Goal: Task Accomplishment & Management: Complete application form

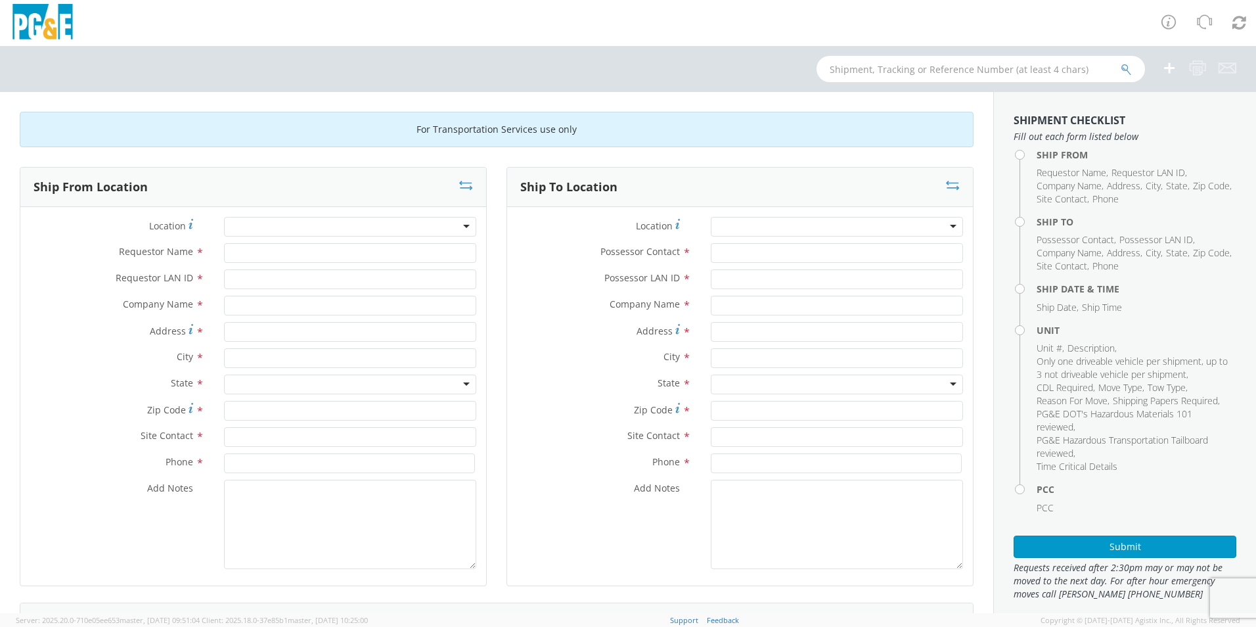
click at [346, 221] on div at bounding box center [350, 227] width 252 height 20
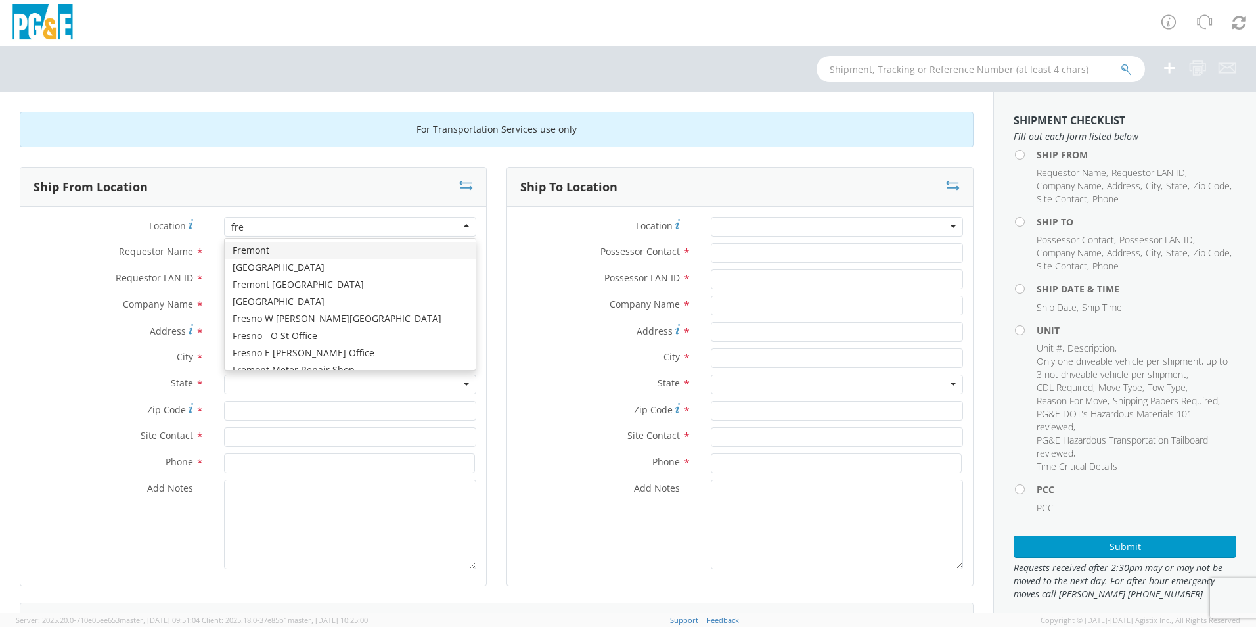
type input "fres"
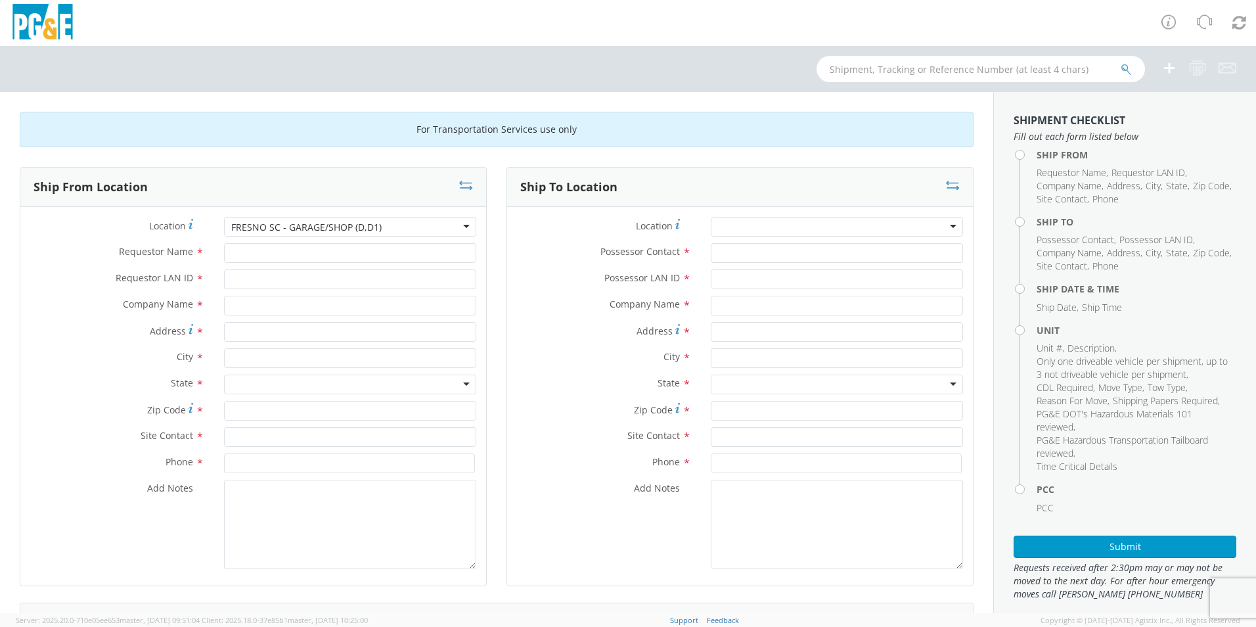
type input "PG&E"
type input "[STREET_ADDRESS][US_STATE]"
type input "[GEOGRAPHIC_DATA]"
type input "93702"
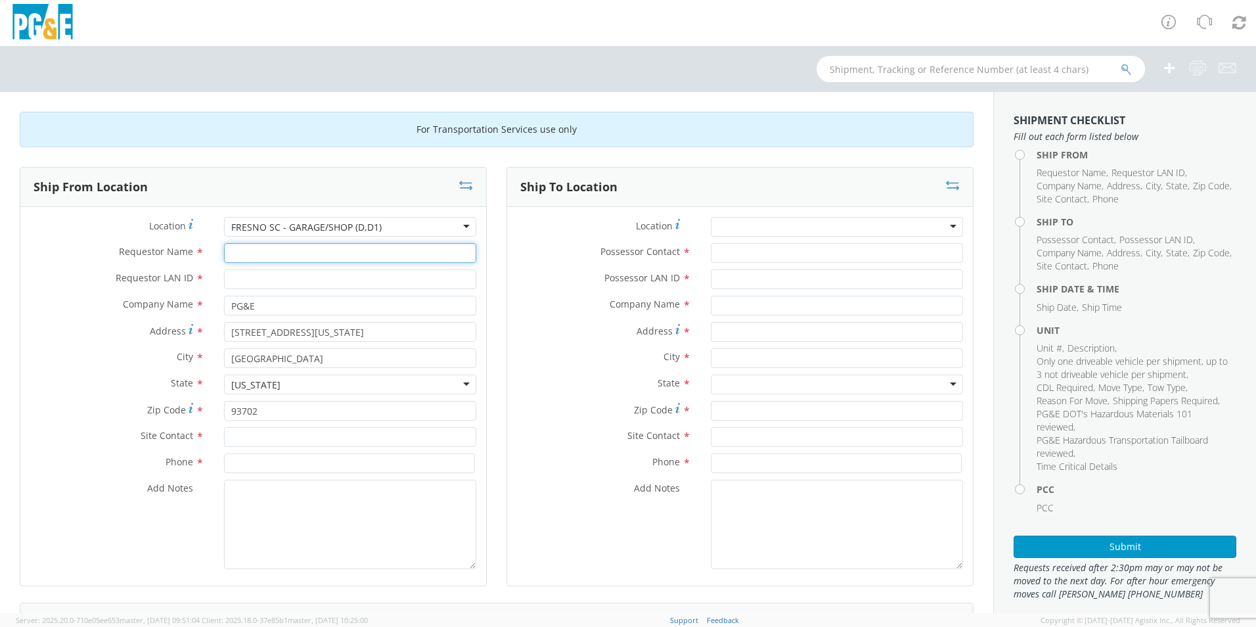
click at [320, 246] on input "Requestor Name *" at bounding box center [350, 253] width 252 height 20
type input "j"
type input "[PERSON_NAME]"
click at [290, 276] on input "Requestor LAN ID *" at bounding box center [350, 279] width 252 height 20
type input "JCEG"
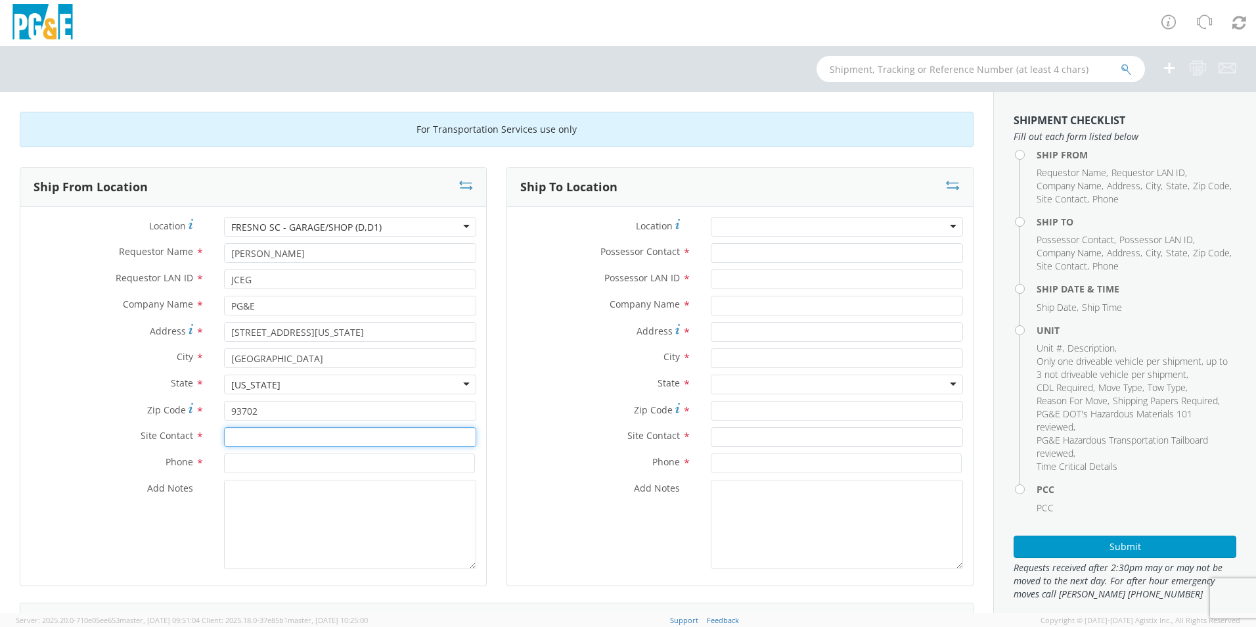
click at [315, 438] on input "text" at bounding box center [350, 437] width 252 height 20
type input "JC"
click at [287, 463] on input at bounding box center [349, 463] width 251 height 20
type input "[PHONE_NUMBER]"
click at [808, 225] on div at bounding box center [837, 227] width 252 height 20
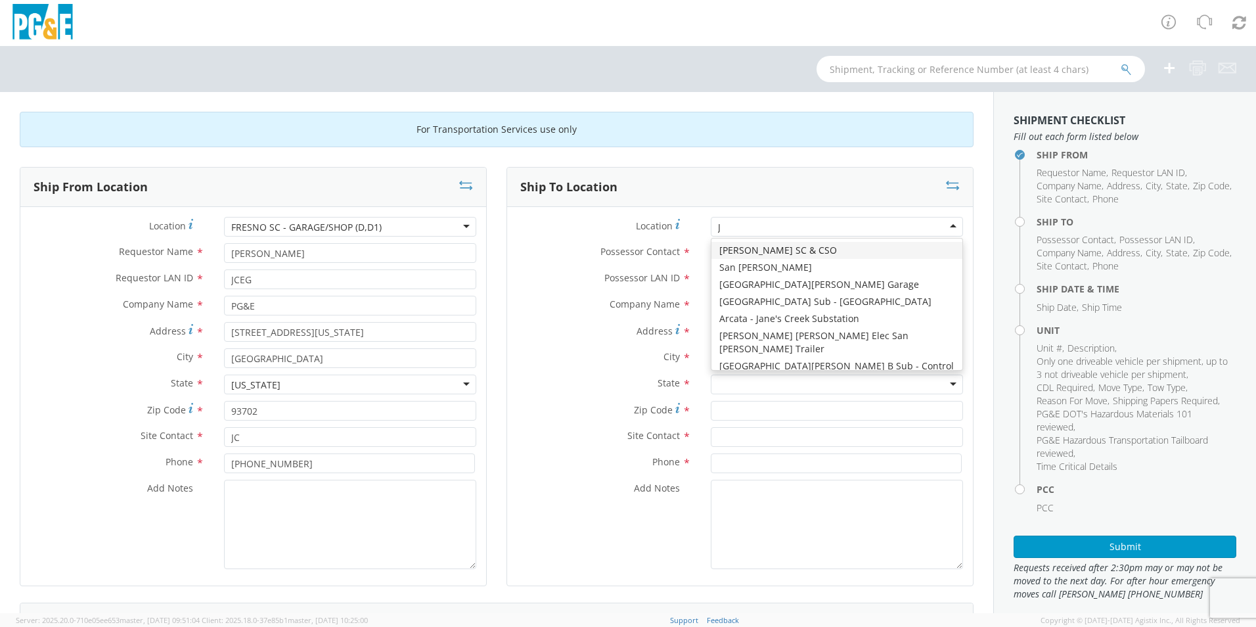
type input "JJ"
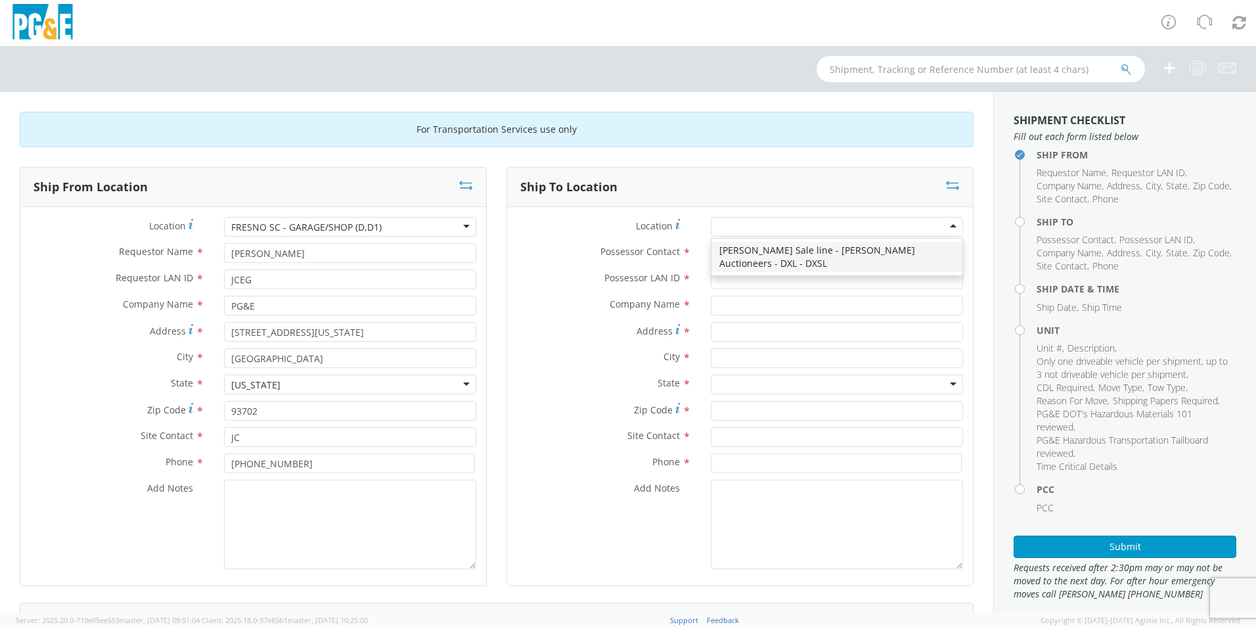
type input "PG&E"
type input "[STREET_ADDRESS][PERSON_NAME]"
type input "[PERSON_NAME]"
type input "95620"
type input "[PHONE_NUMBER]"
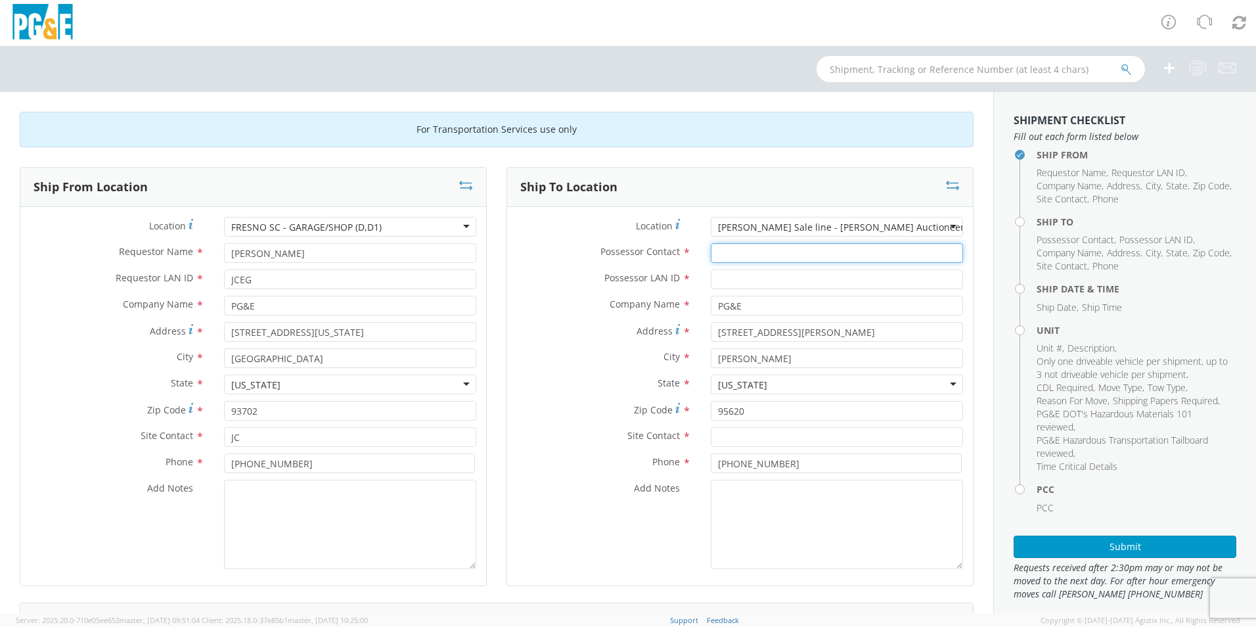
click at [800, 254] on input "Possessor Contact *" at bounding box center [837, 253] width 252 height 20
type input "[PERSON_NAME]"
click at [760, 274] on input "Possessor LAN ID *" at bounding box center [837, 279] width 252 height 20
type input "MJP0"
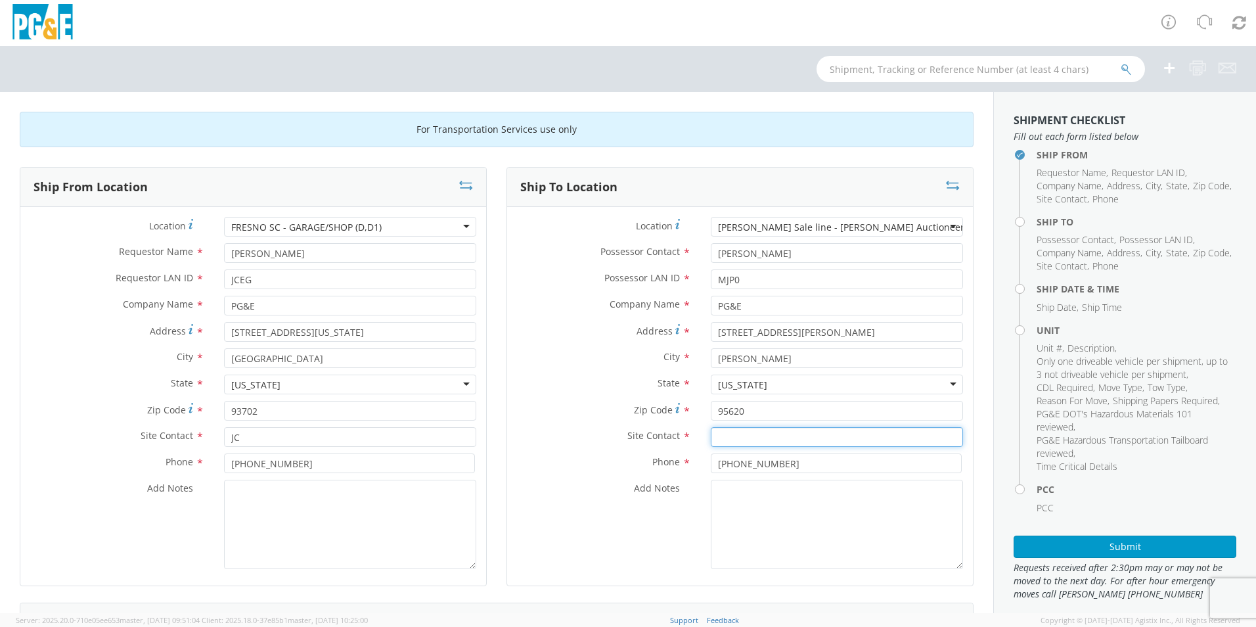
click at [732, 438] on input "text" at bounding box center [837, 437] width 252 height 20
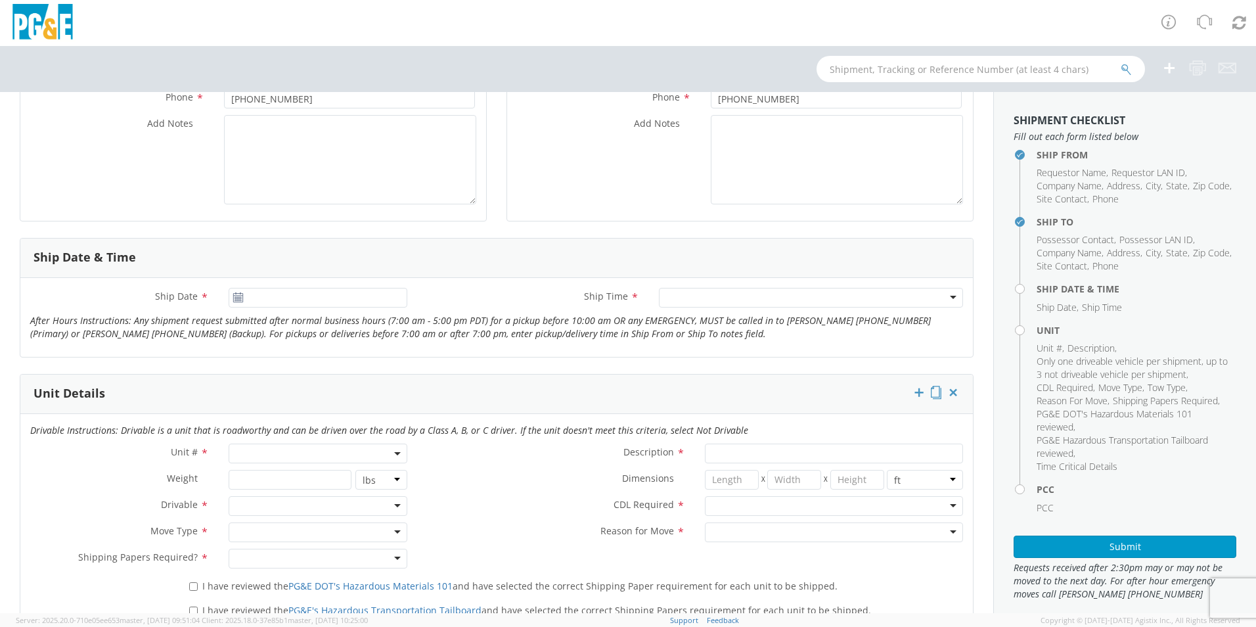
scroll to position [394, 0]
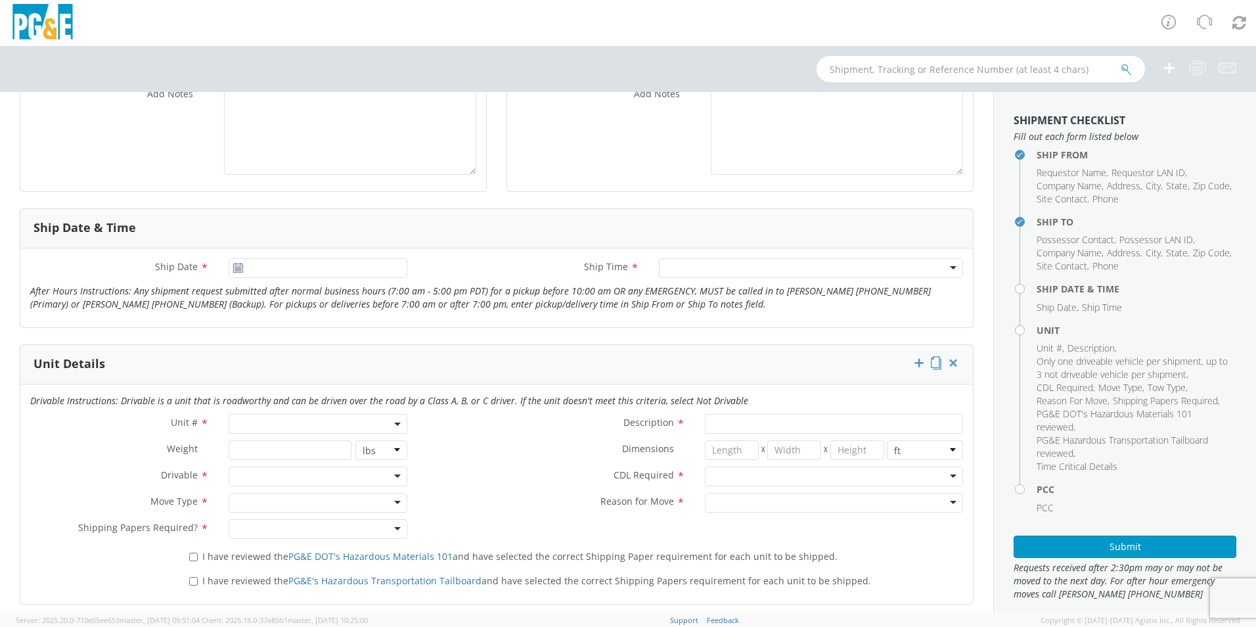
type input "[PERSON_NAME]"
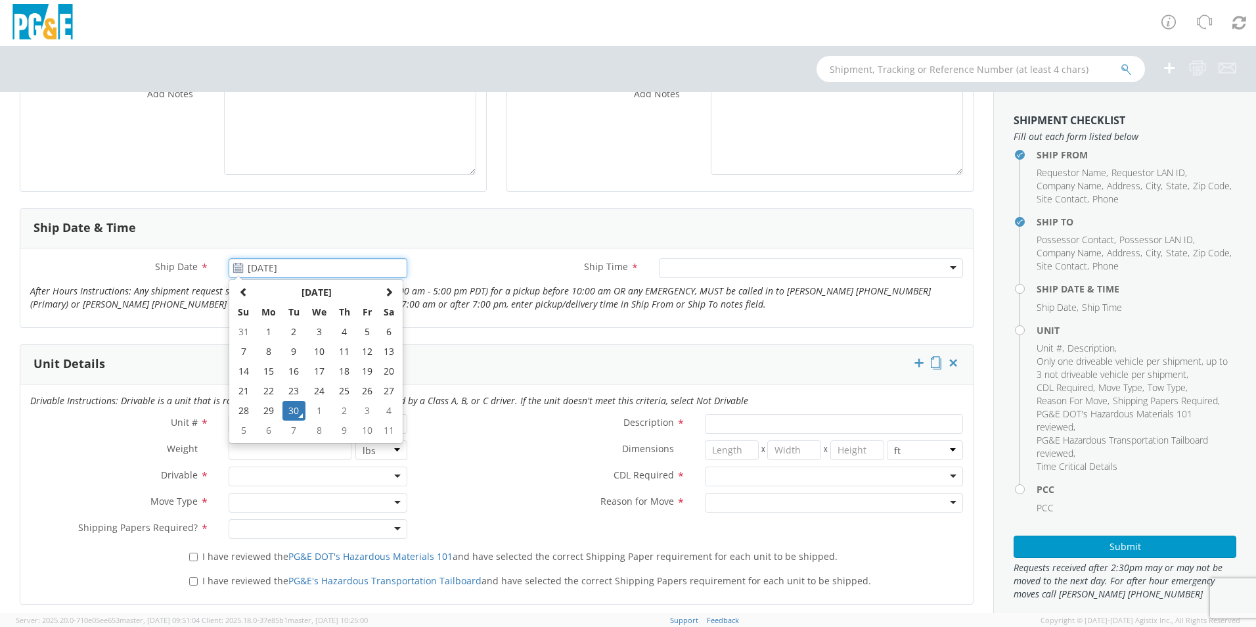
click at [309, 273] on input "[DATE]" at bounding box center [318, 268] width 179 height 20
click at [315, 409] on td "1" at bounding box center [320, 411] width 28 height 20
type input "[DATE]"
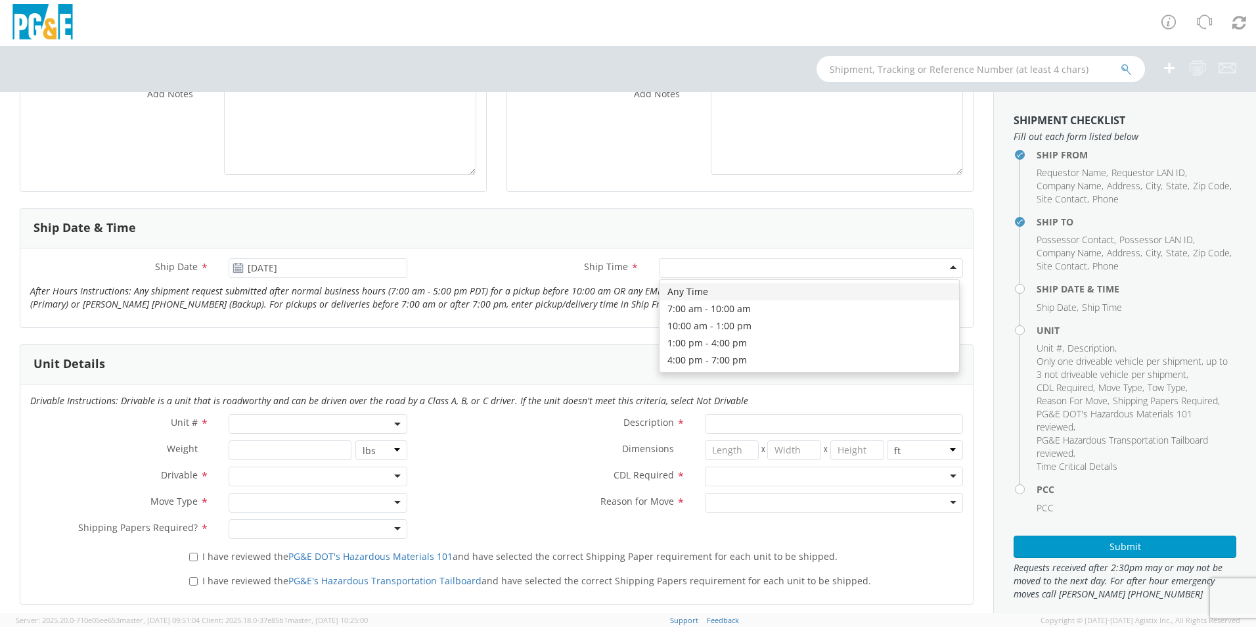
click at [708, 267] on div at bounding box center [811, 268] width 304 height 20
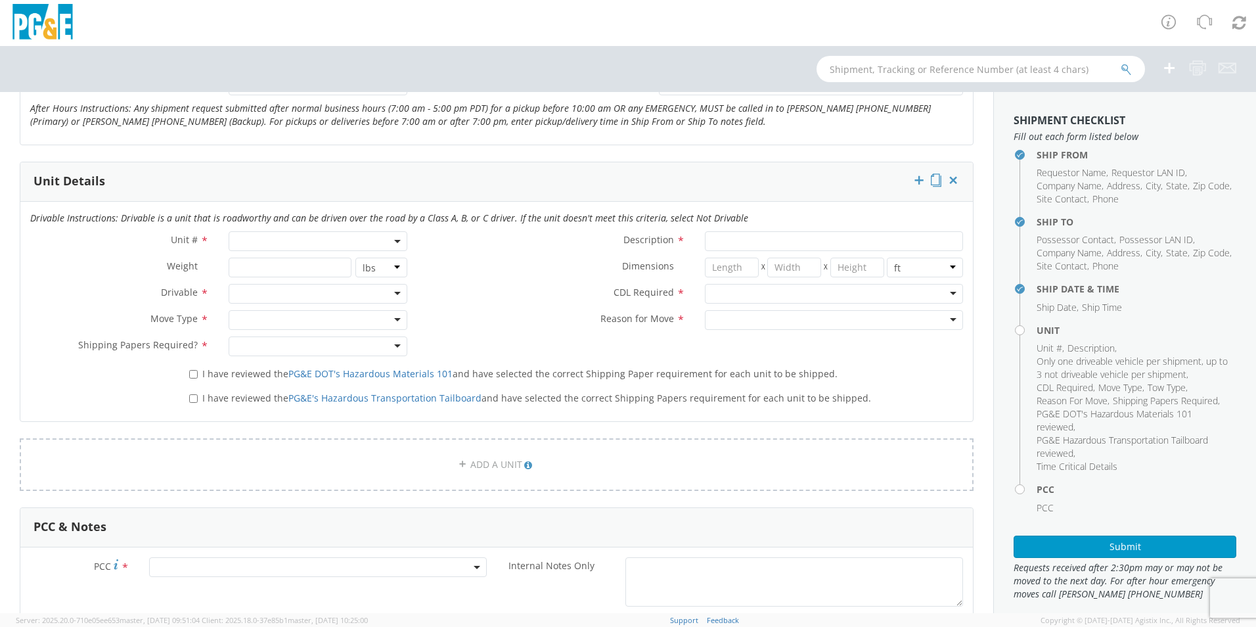
scroll to position [591, 0]
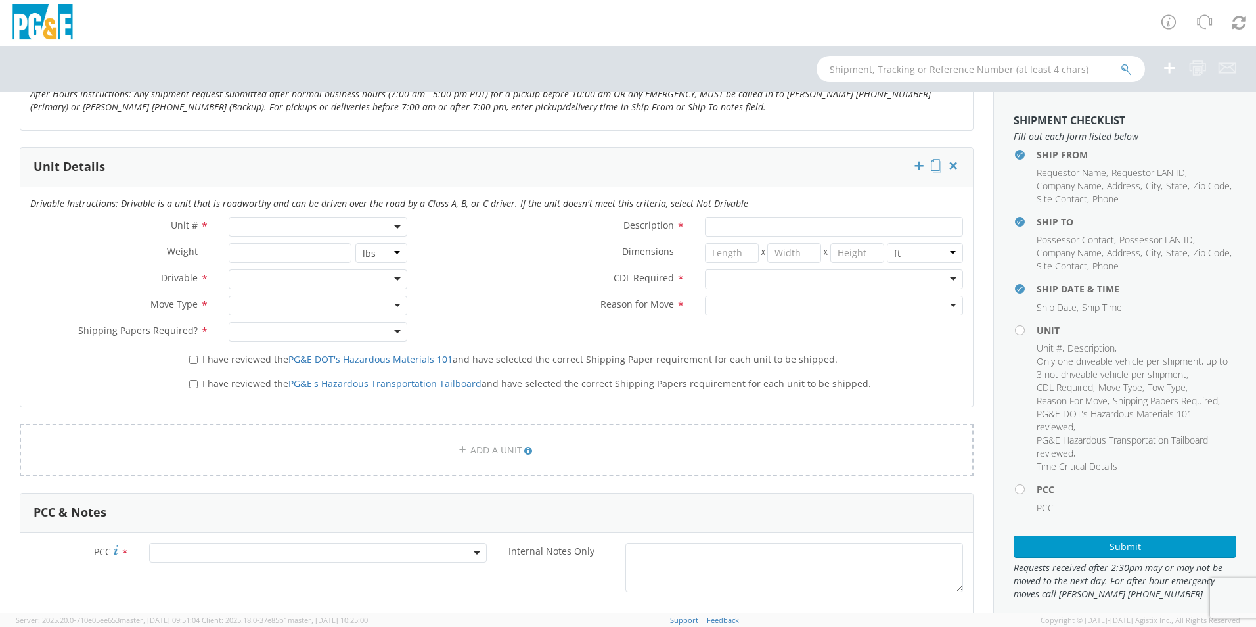
click at [284, 227] on span at bounding box center [318, 227] width 179 height 20
click at [284, 248] on input "search" at bounding box center [317, 249] width 170 height 20
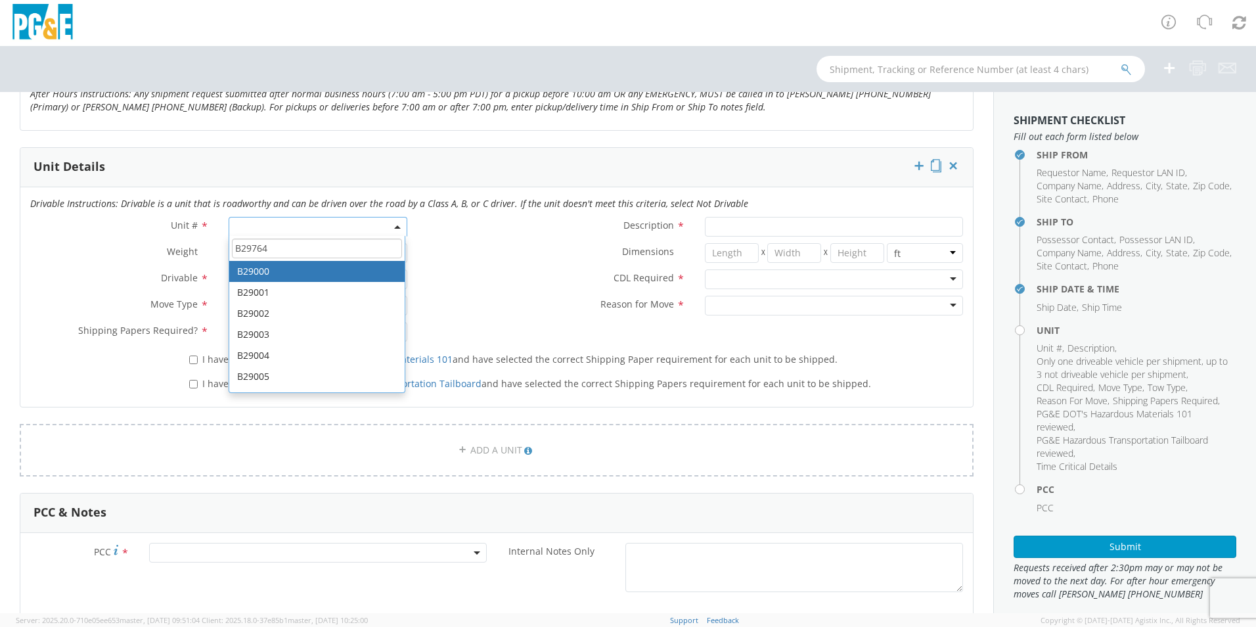
click at [301, 252] on input "B29764" at bounding box center [317, 249] width 170 height 20
type input "B29764"
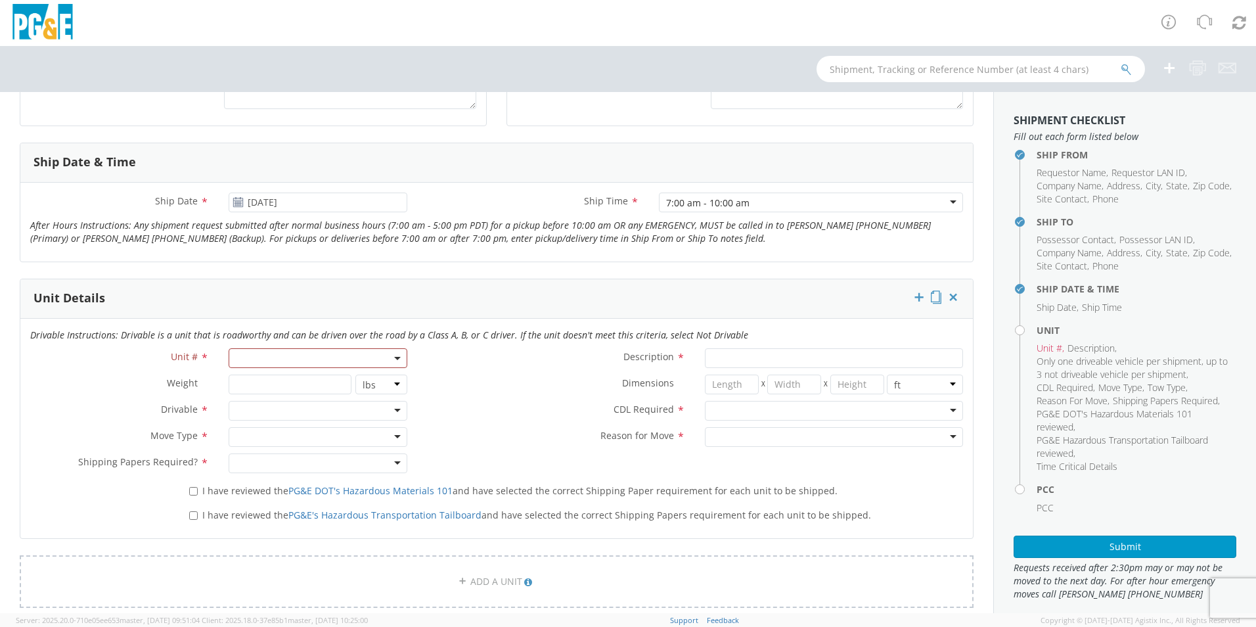
scroll to position [513, 0]
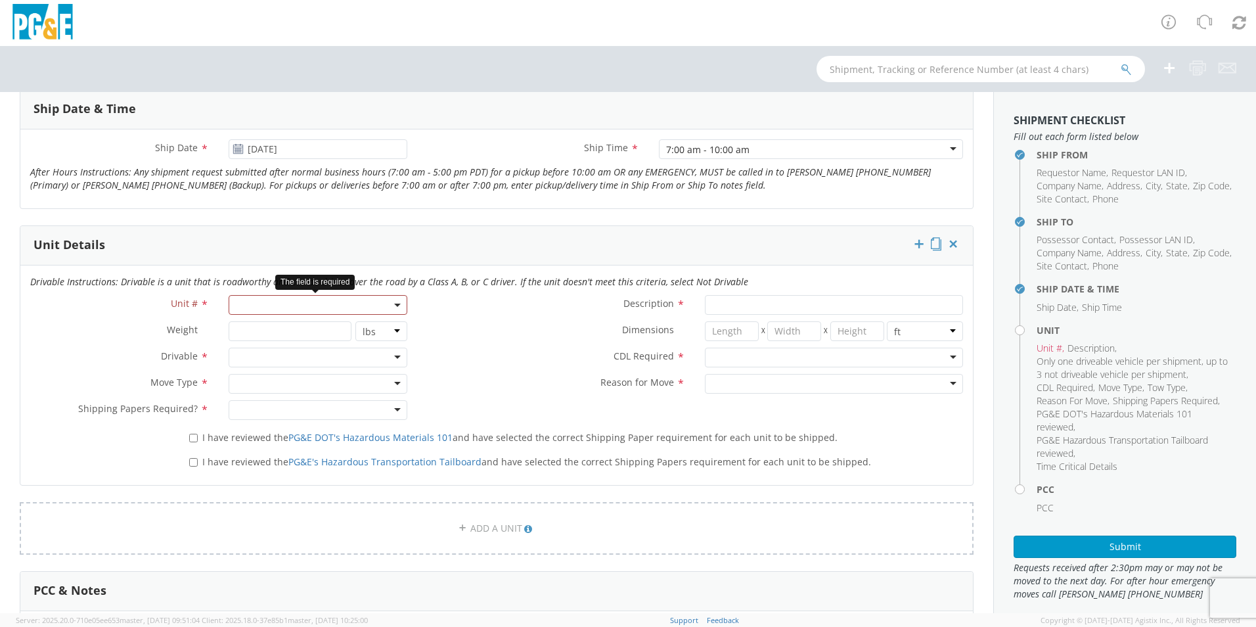
click at [248, 306] on span at bounding box center [318, 305] width 179 height 20
click at [263, 260] on input "search" at bounding box center [317, 262] width 170 height 20
type input "B29764"
type input "SUV; COMPACT 4X4"
type input "4840"
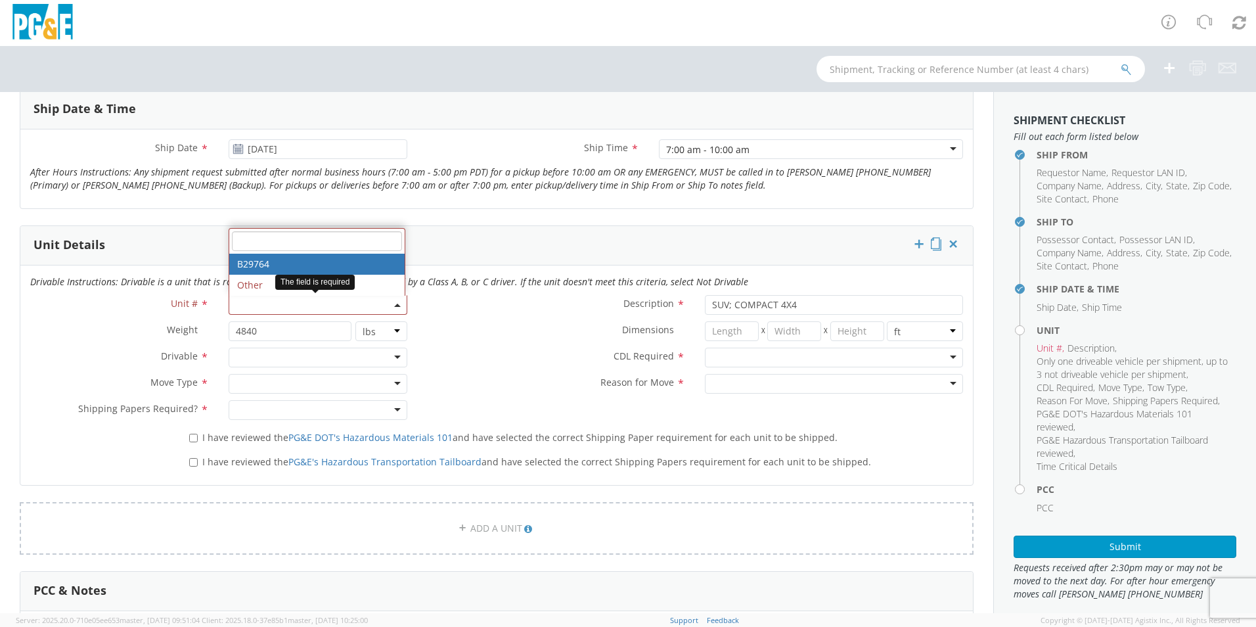
select select "B29764"
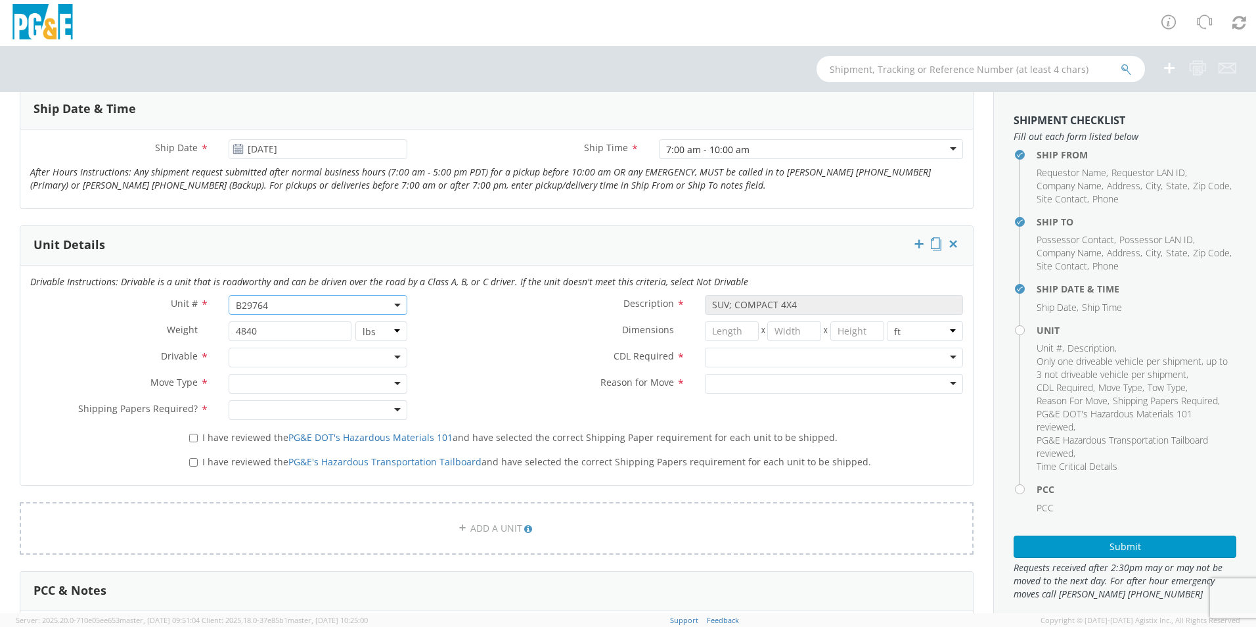
click at [250, 360] on div at bounding box center [318, 358] width 179 height 20
click at [253, 388] on div at bounding box center [318, 384] width 179 height 20
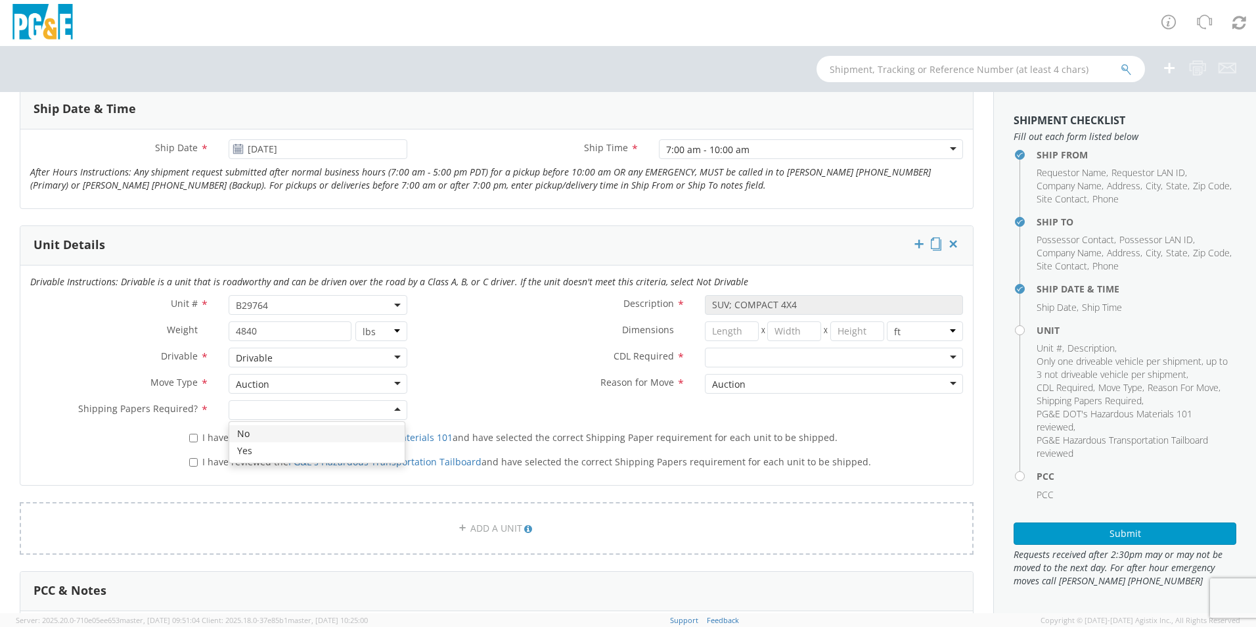
click at [277, 411] on div at bounding box center [318, 410] width 179 height 20
click at [737, 355] on div at bounding box center [834, 358] width 258 height 20
click at [194, 437] on input "I have reviewed the PG&E DOT's Hazardous Materials 101 and have selected the co…" at bounding box center [193, 438] width 9 height 9
checkbox input "true"
click at [192, 463] on input "I have reviewed the PG&E's Hazardous Transportation Tailboard and have selected…" at bounding box center [193, 462] width 9 height 9
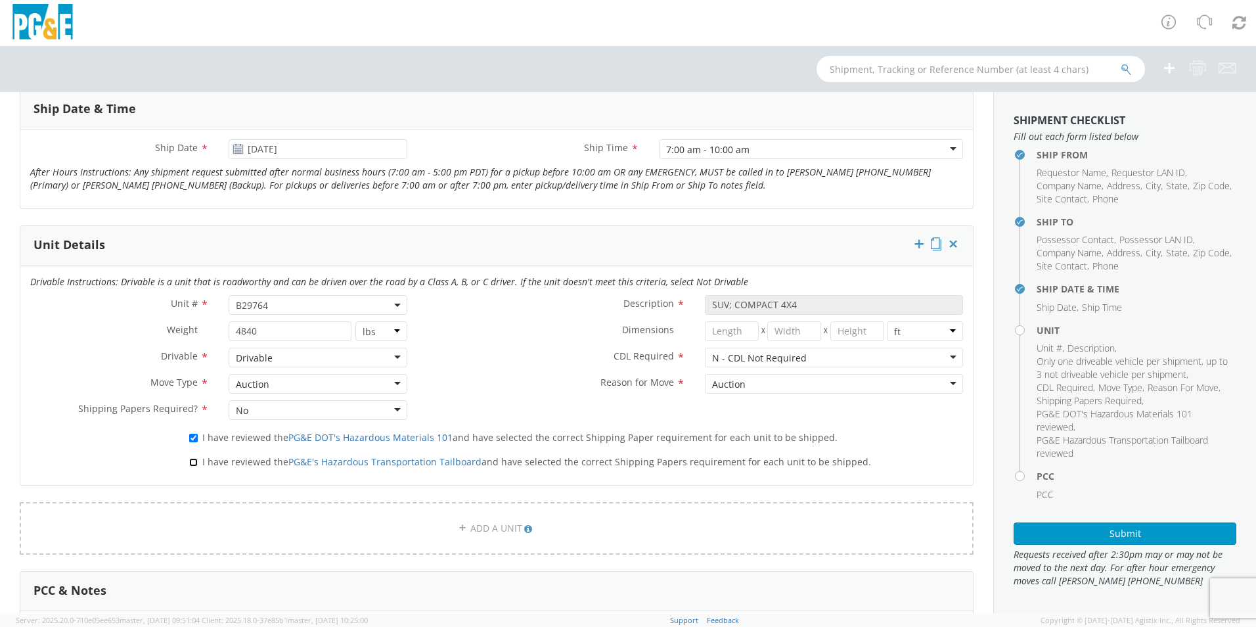
checkbox input "true"
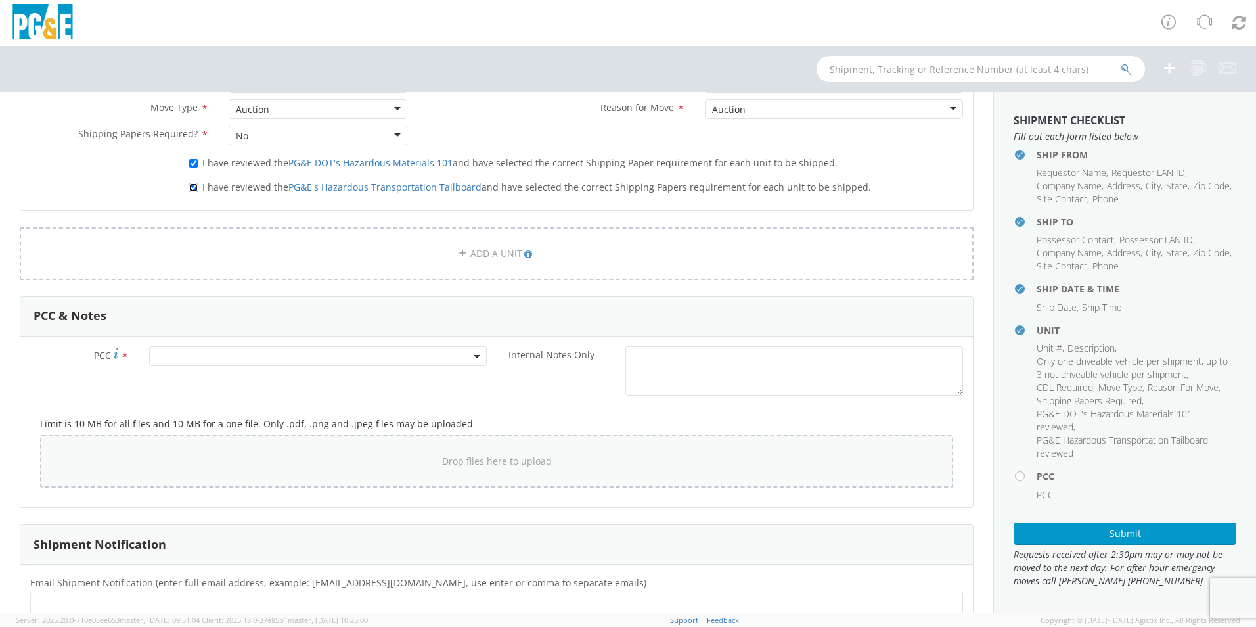
scroll to position [842, 0]
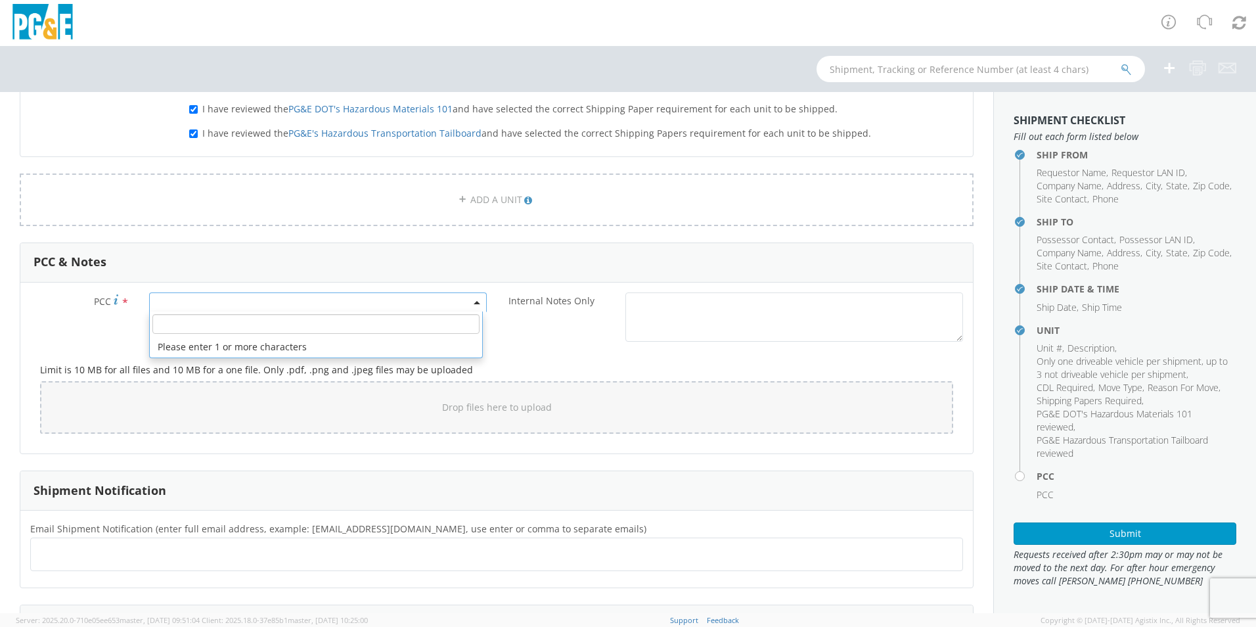
click at [250, 301] on span at bounding box center [318, 302] width 338 height 20
click at [258, 331] on input "number" at bounding box center [315, 324] width 327 height 20
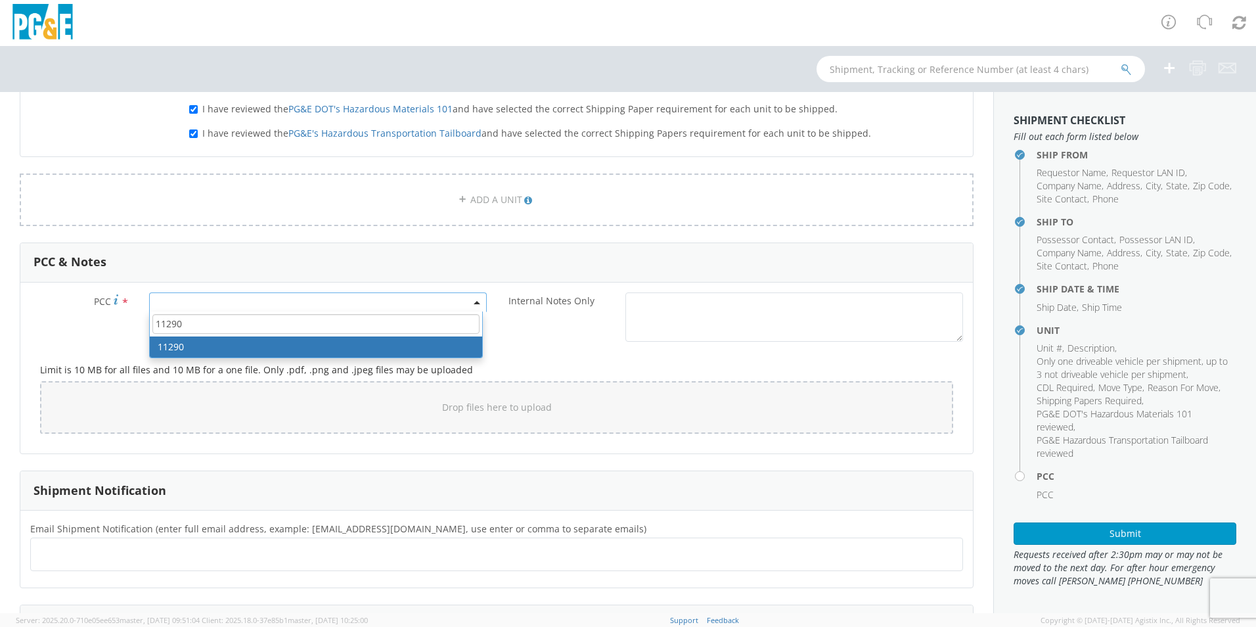
type input "11290"
select select "11290"
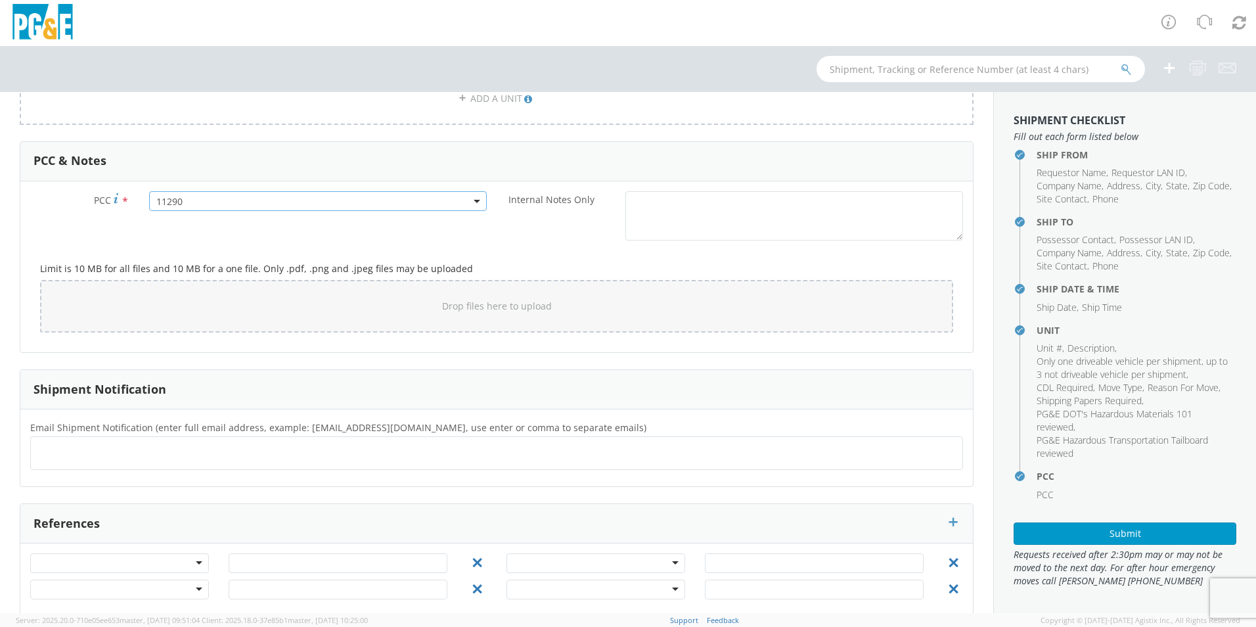
scroll to position [963, 0]
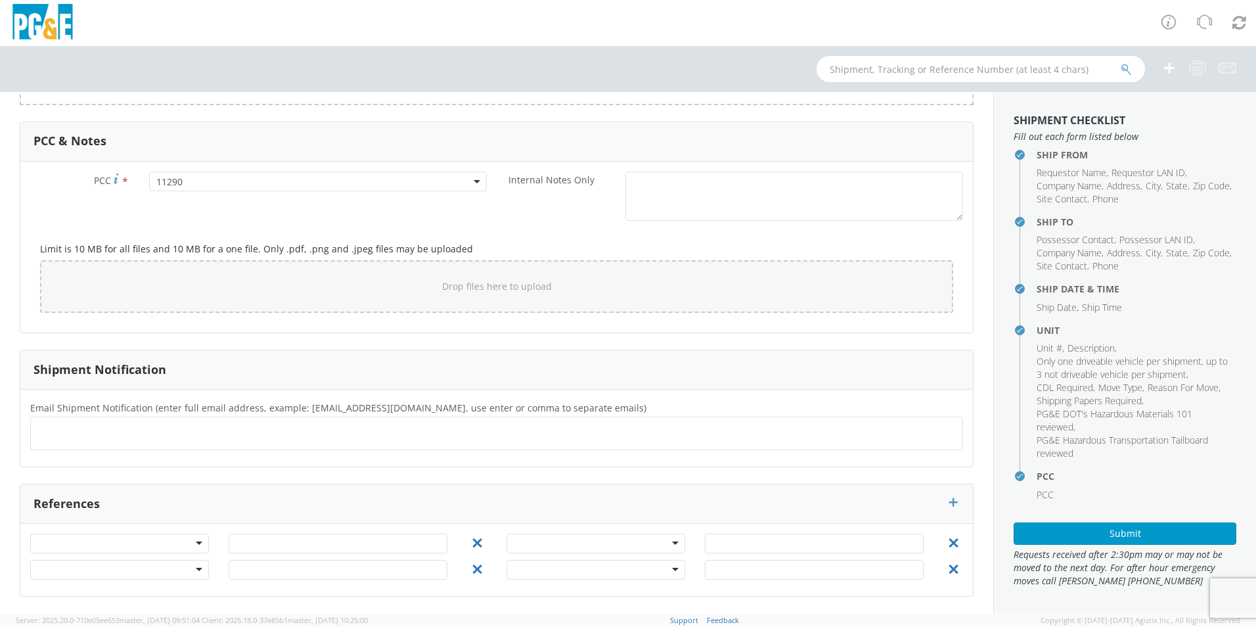
click at [175, 426] on ul at bounding box center [496, 434] width 921 height 22
type input "[EMAIL_ADDRESS][DOMAIN_NAME]"
click at [1136, 534] on button "Submit" at bounding box center [1125, 533] width 223 height 22
